Goal: Contribute content

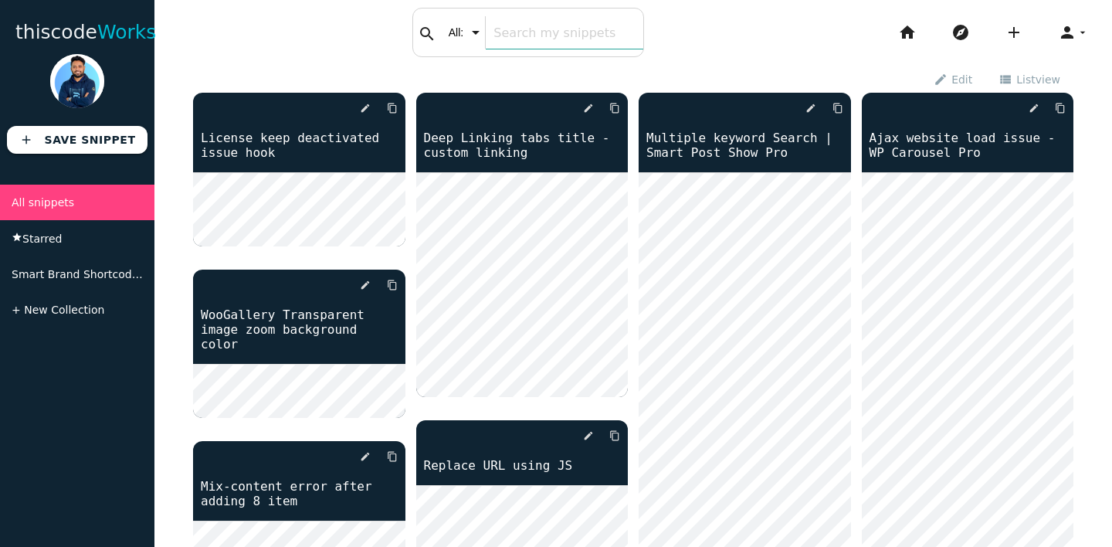
click at [472, 22] on div "search All: All: Code: Title: Tag: All: Code: Title: Tag:" at bounding box center [529, 32] width 232 height 49
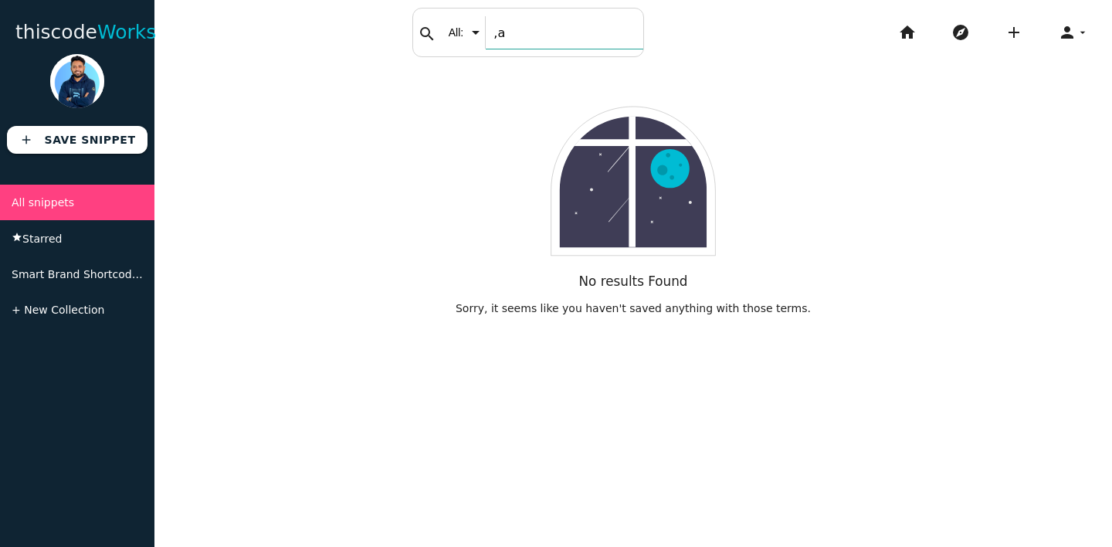
type input ","
type input "max"
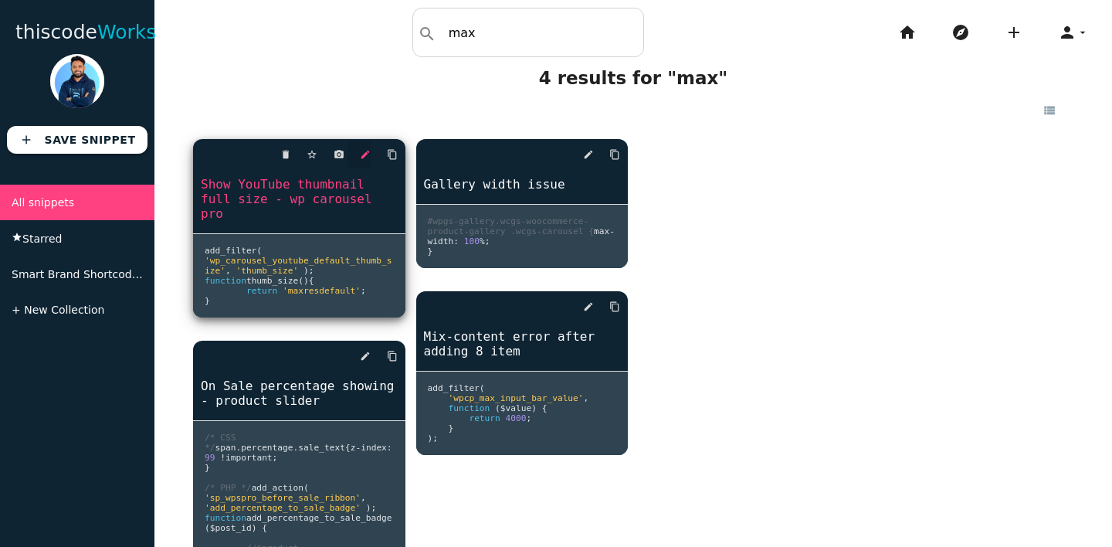
click at [369, 158] on icon "edit" at bounding box center [365, 155] width 11 height 28
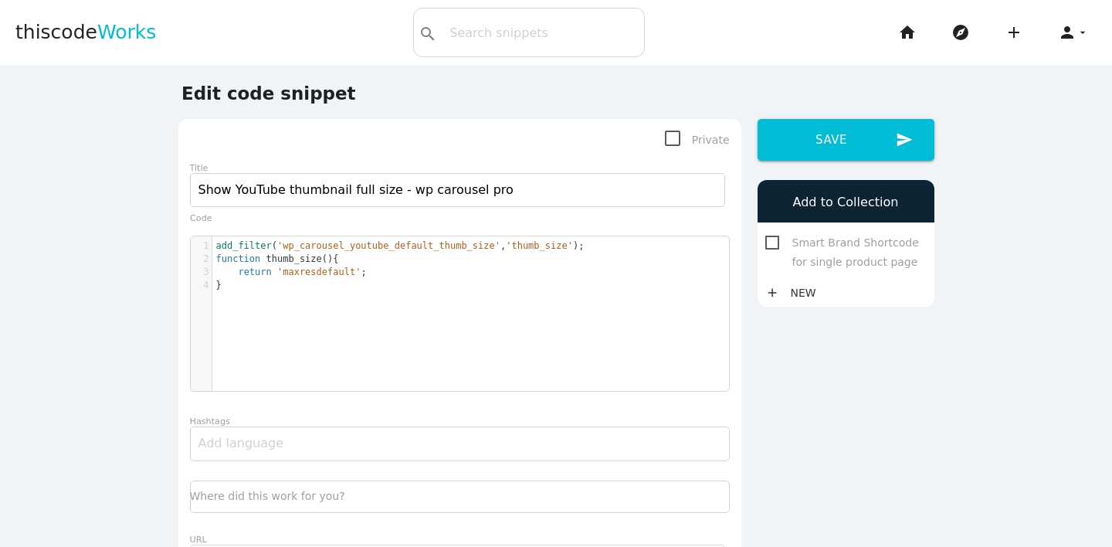
scroll to position [5, 0]
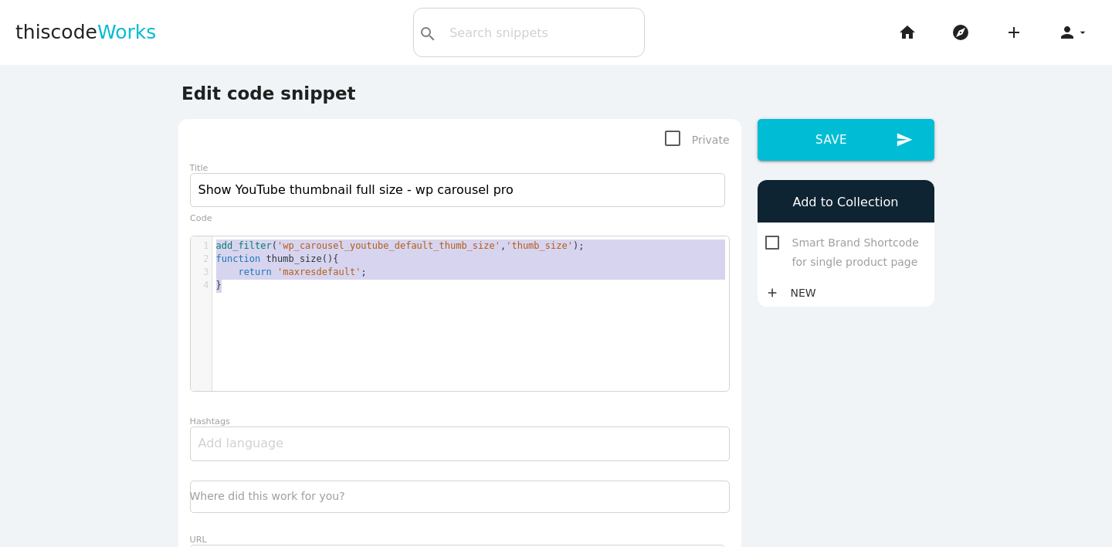
type textarea "add_filter( 'wp_carousel_youtube_default_thumb_size', 'thumb_size' ); function …"
